Goal: Check status: Check status

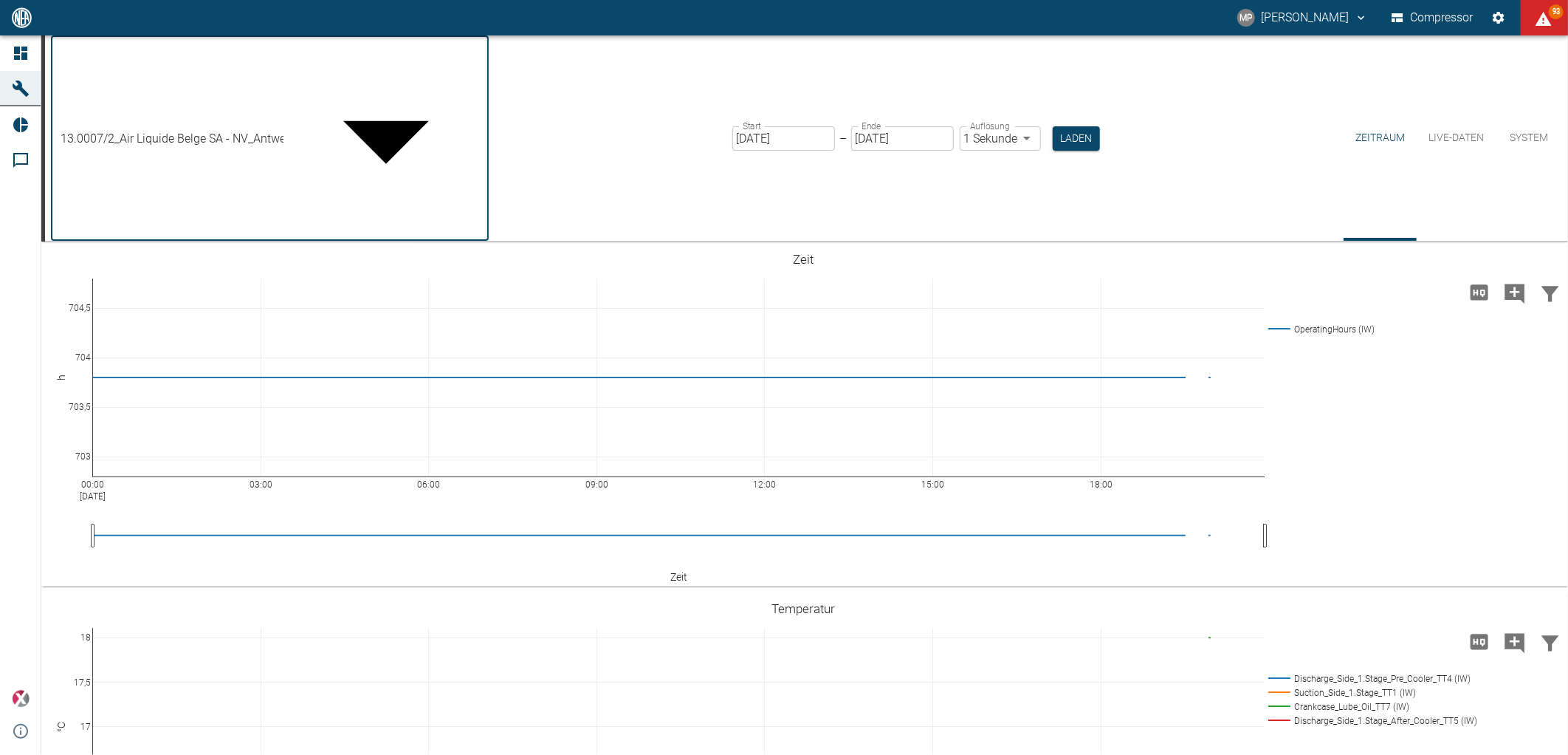
click at [386, 61] on body "MP [PERSON_NAME] Compressor 93 Dashboard Maschinen Reports Kommentare powered b…" at bounding box center [784, 378] width 1568 height 755
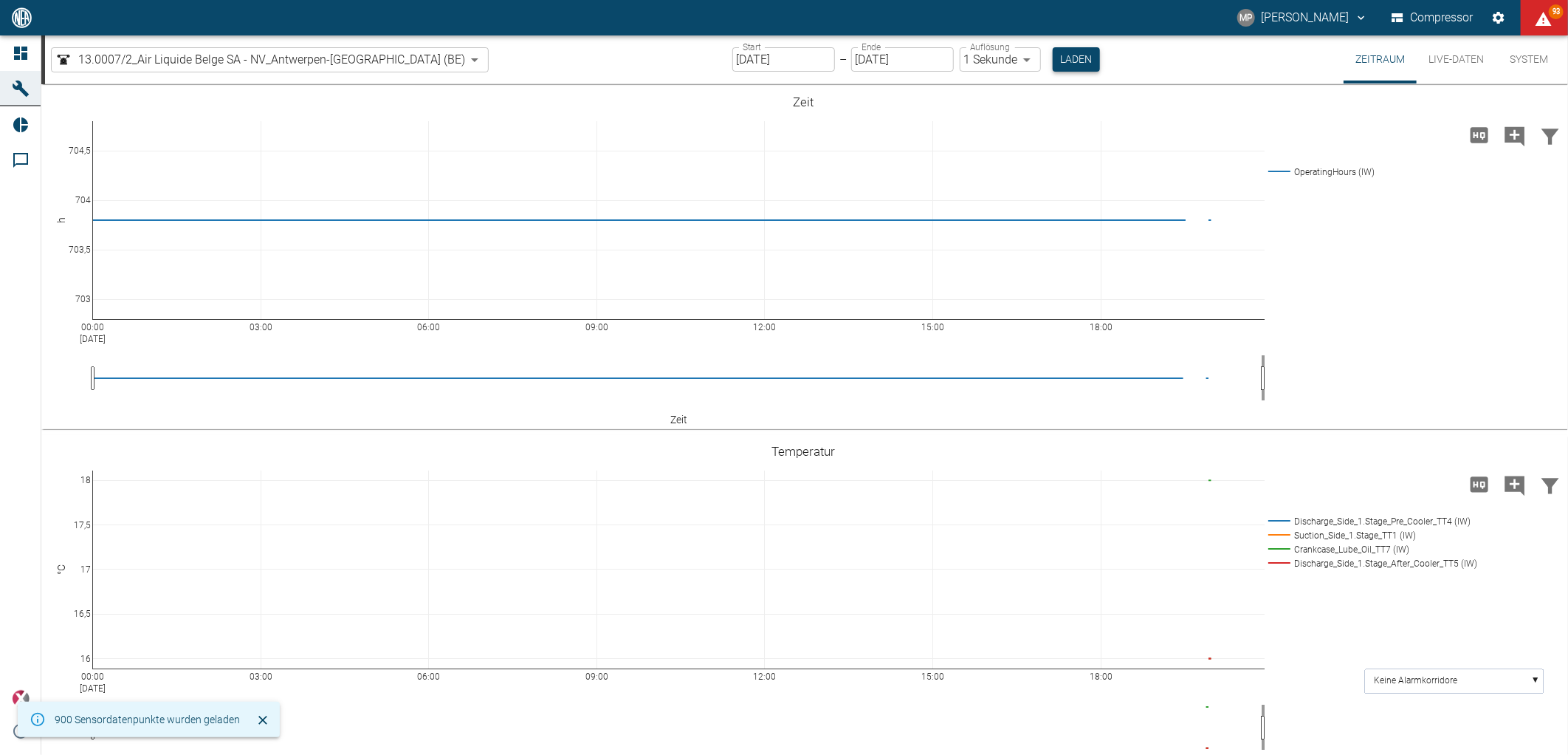
click at [1053, 52] on button "Laden" at bounding box center [1076, 60] width 48 height 24
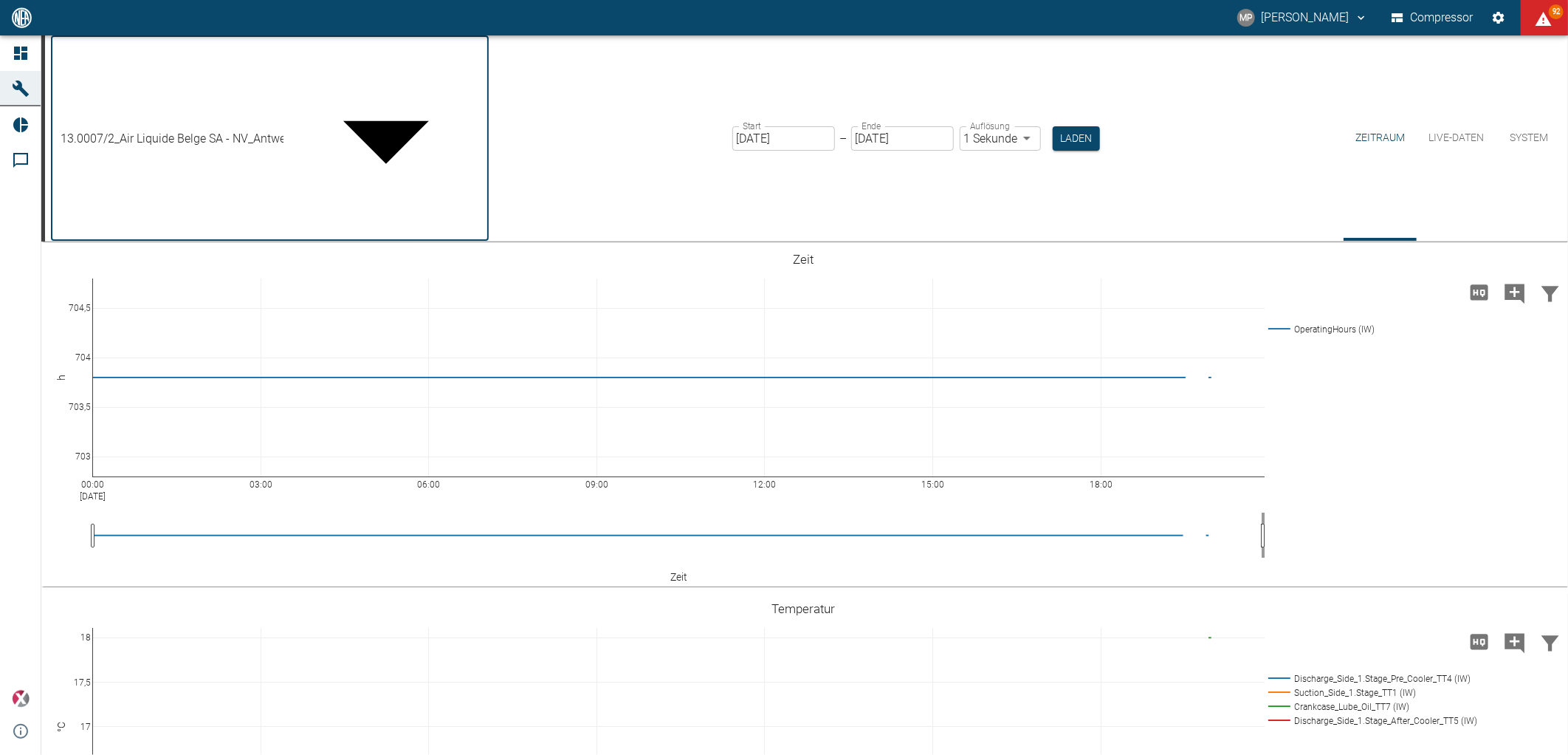
click at [388, 51] on body "MP [PERSON_NAME] Compressor 92 Dashboard Maschinen Reports Kommentare powered b…" at bounding box center [784, 378] width 1568 height 755
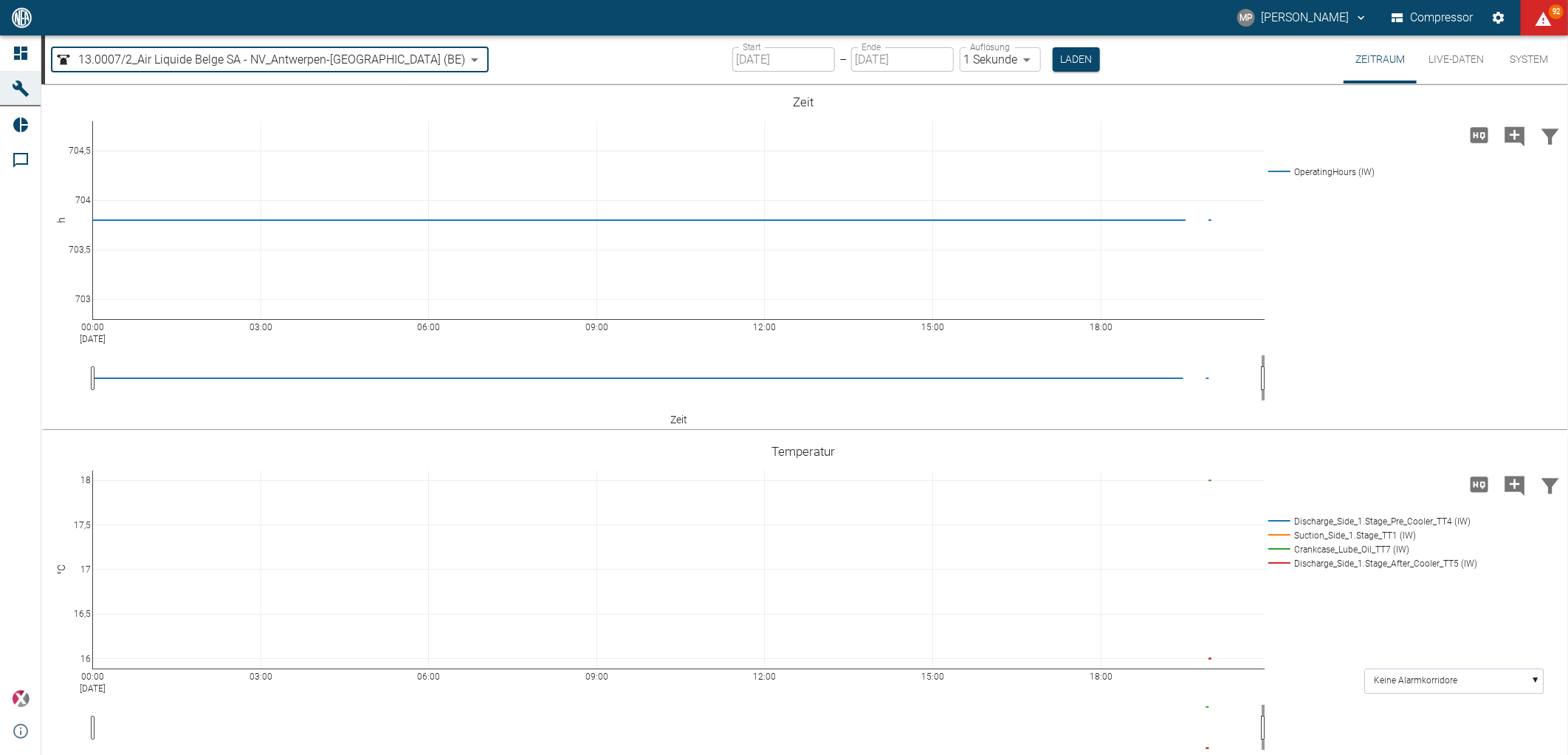
type input "53812aab-fb54-4a57-a574-01c3305aa274"
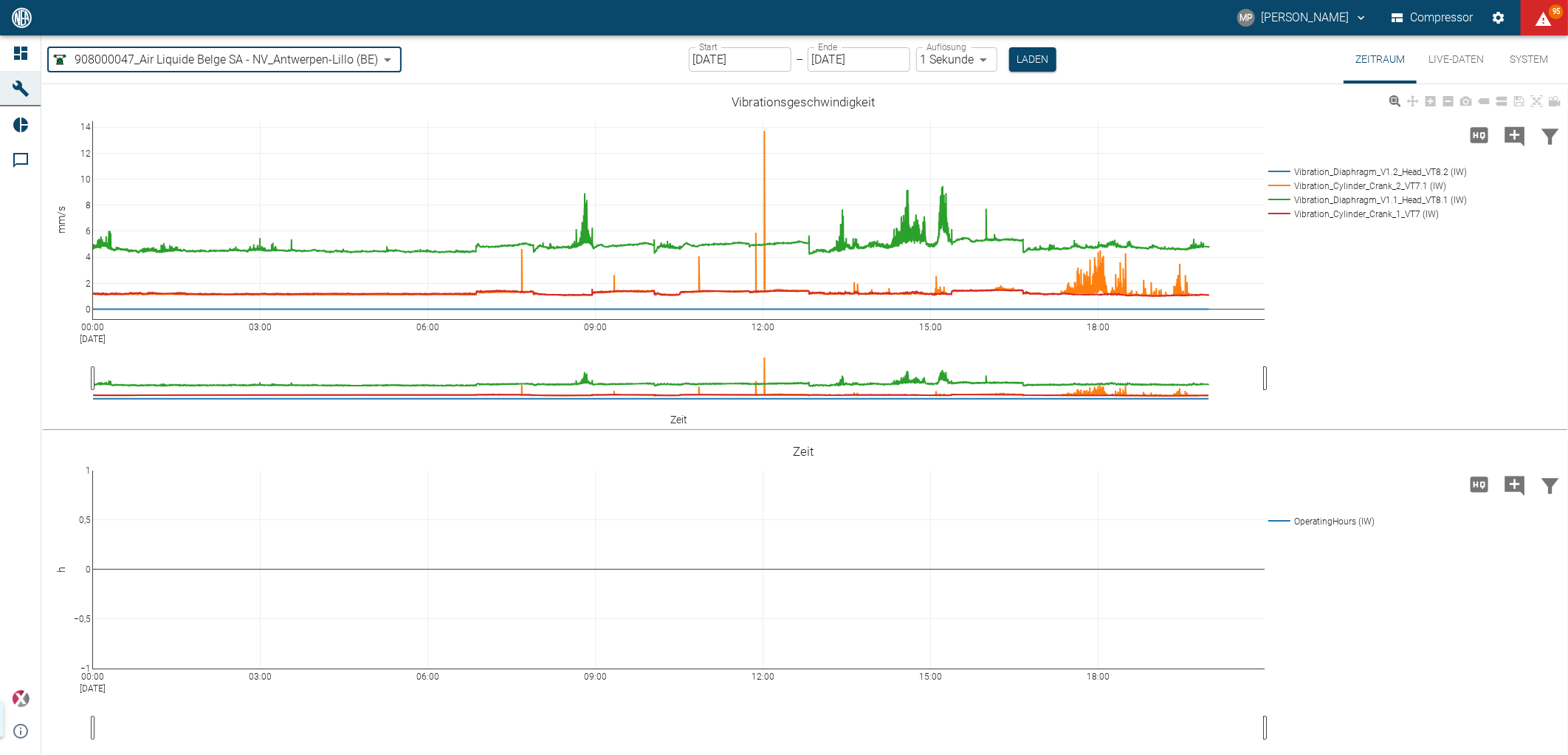
scroll to position [168, 0]
